Goal: Use online tool/utility: Utilize a website feature to perform a specific function

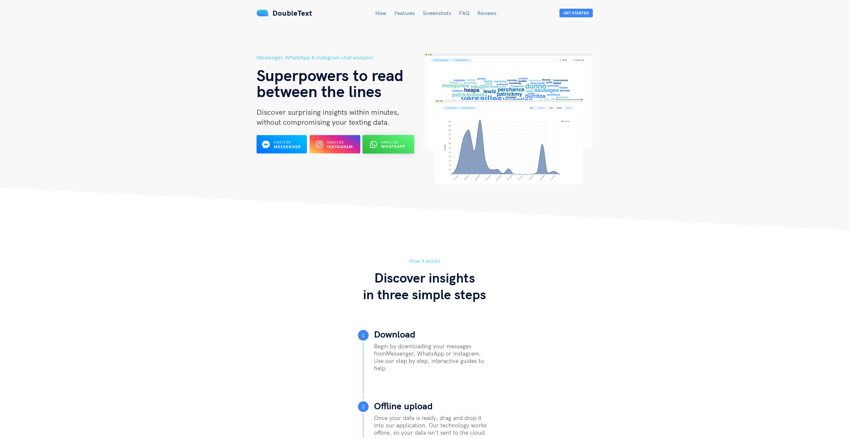
click at [392, 142] on span "Analyze" at bounding box center [389, 142] width 17 height 4
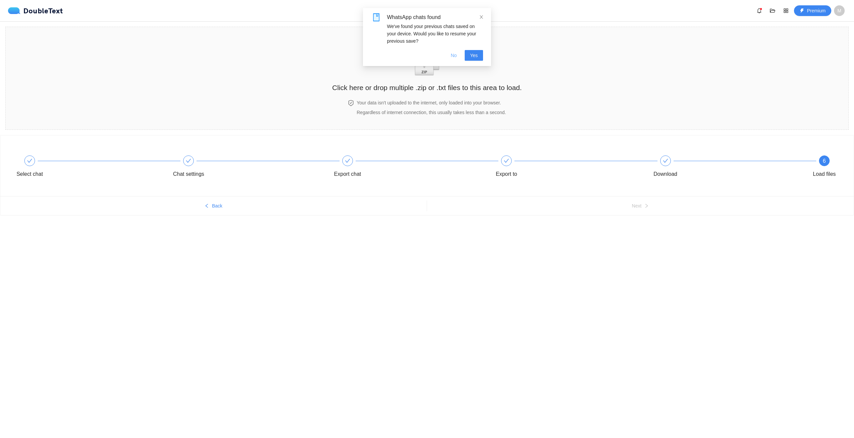
click at [455, 55] on span "No" at bounding box center [454, 55] width 6 height 7
click at [424, 87] on h2 "Click here or drop multiple .zip or .txt files to this area to load." at bounding box center [427, 87] width 190 height 11
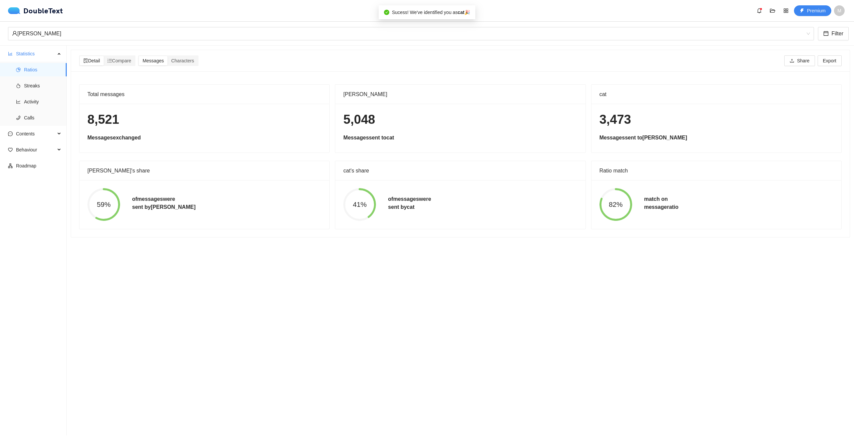
click at [227, 273] on section "Detail Compare Messages Characters Share Export Total messages 8,521 Messages e…" at bounding box center [461, 241] width 788 height 390
click at [38, 96] on span "Activity" at bounding box center [42, 101] width 37 height 13
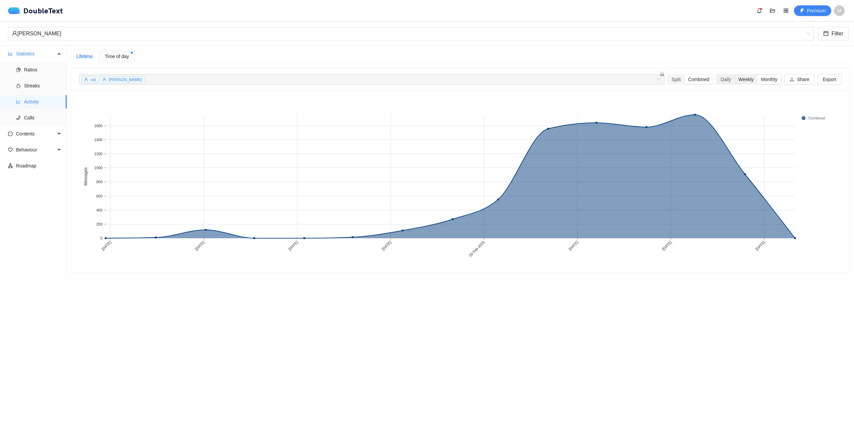
click at [743, 80] on div "Weekly" at bounding box center [746, 79] width 23 height 9
click at [735, 75] on input "Weekly" at bounding box center [735, 75] width 0 height 0
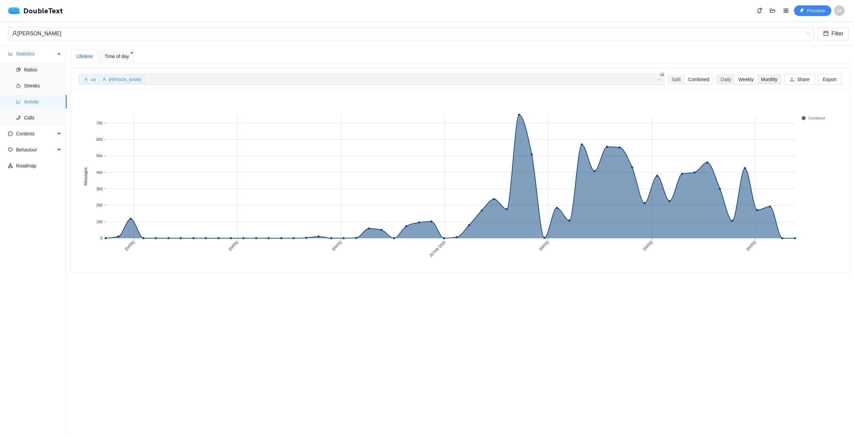
click at [761, 78] on div "Monthly" at bounding box center [770, 79] width 24 height 9
click at [758, 75] on input "Monthly" at bounding box center [758, 75] width 0 height 0
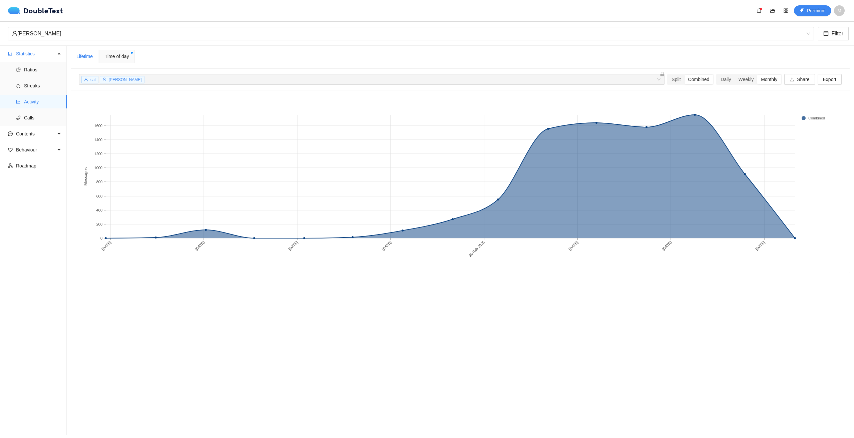
click at [719, 74] on div "cat [PERSON_NAME] + 0 ... Split Combined Daily Weekly Monthly Share Export" at bounding box center [460, 79] width 763 height 21
click at [719, 77] on div "Daily" at bounding box center [726, 79] width 18 height 9
click at [717, 75] on input "Daily" at bounding box center [717, 75] width 0 height 0
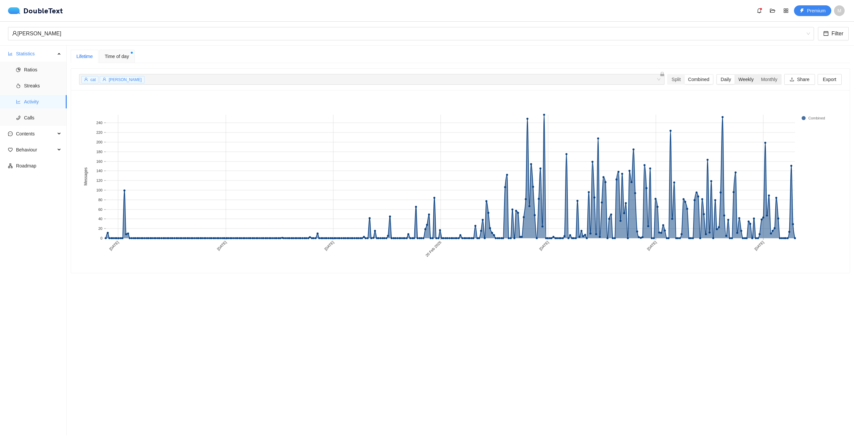
click at [737, 81] on div "Weekly" at bounding box center [746, 79] width 23 height 9
click at [735, 75] on input "Weekly" at bounding box center [735, 75] width 0 height 0
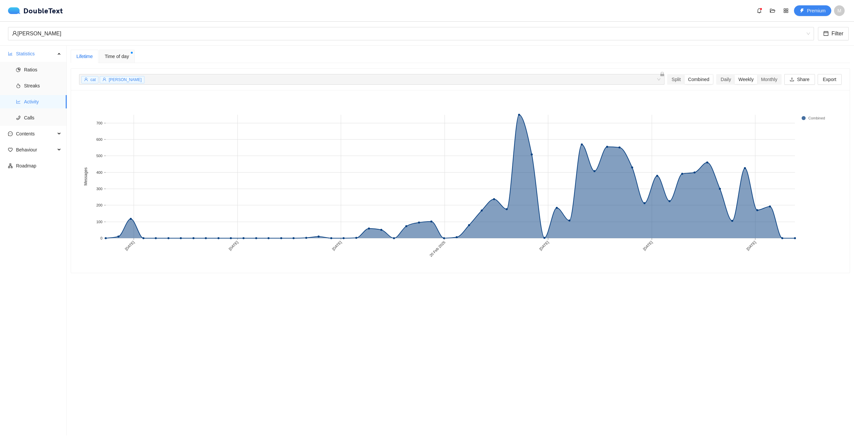
click at [616, 289] on section "Lifetime Time of day cat [PERSON_NAME] + 0 ... Split Combined Daily Weekly Mont…" at bounding box center [461, 241] width 788 height 390
click at [668, 77] on div "Split" at bounding box center [676, 79] width 16 height 9
click at [668, 75] on input "Split" at bounding box center [668, 75] width 0 height 0
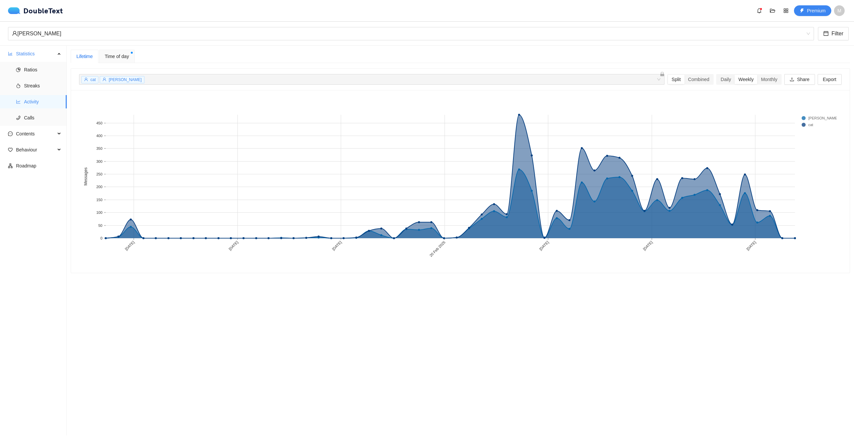
click at [713, 293] on section "Lifetime Time of day cat [PERSON_NAME] + 0 ... Split Combined Daily Weekly Mont…" at bounding box center [461, 241] width 788 height 390
click at [642, 294] on section "Lifetime Time of day cat [PERSON_NAME] + 0 ... Split Combined Daily Weekly Mont…" at bounding box center [461, 241] width 788 height 390
click at [591, 265] on rect at bounding box center [458, 181] width 758 height 167
click at [719, 81] on div "Daily" at bounding box center [726, 79] width 18 height 9
click at [717, 75] on input "Daily" at bounding box center [717, 75] width 0 height 0
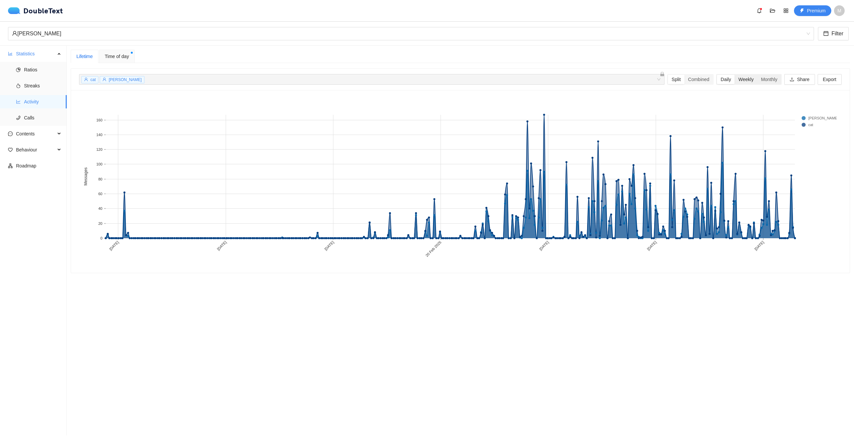
click at [735, 79] on div "Weekly" at bounding box center [746, 79] width 23 height 9
click at [735, 75] on input "Weekly" at bounding box center [735, 75] width 0 height 0
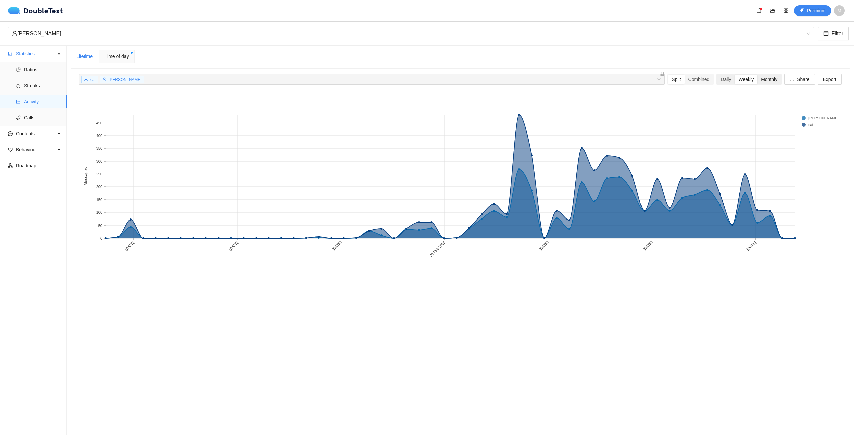
click at [766, 78] on div "Monthly" at bounding box center [770, 79] width 24 height 9
click at [758, 75] on input "Monthly" at bounding box center [758, 75] width 0 height 0
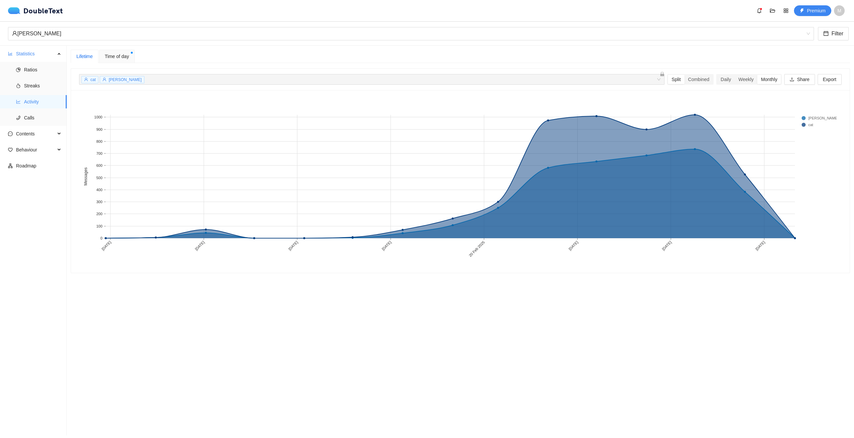
click at [634, 312] on section "Lifetime Time of day cat [PERSON_NAME] + 0 ... Split Combined Daily Weekly Mont…" at bounding box center [461, 241] width 788 height 390
